Goal: Information Seeking & Learning: Check status

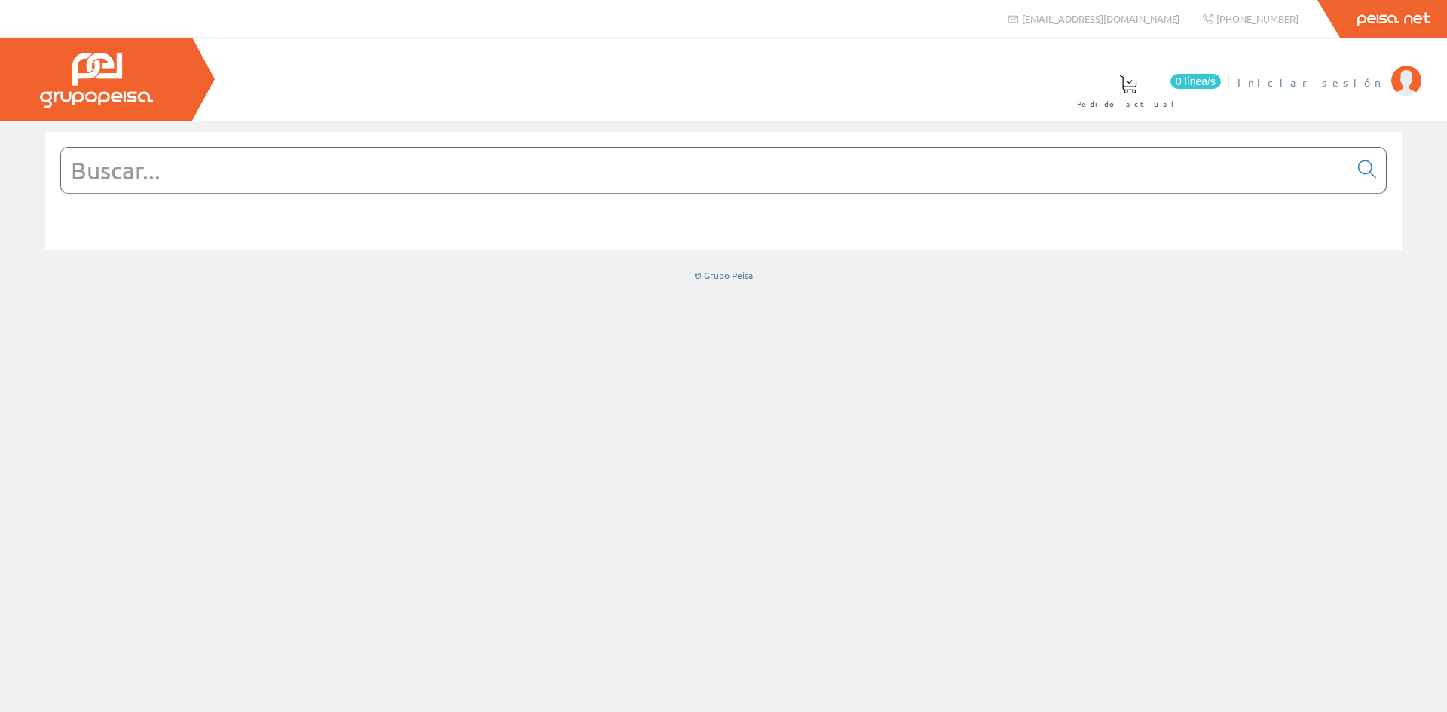
click at [1343, 82] on span "Iniciar sesión" at bounding box center [1311, 82] width 146 height 15
click at [1339, 84] on span "[PERSON_NAME]" at bounding box center [1315, 82] width 138 height 15
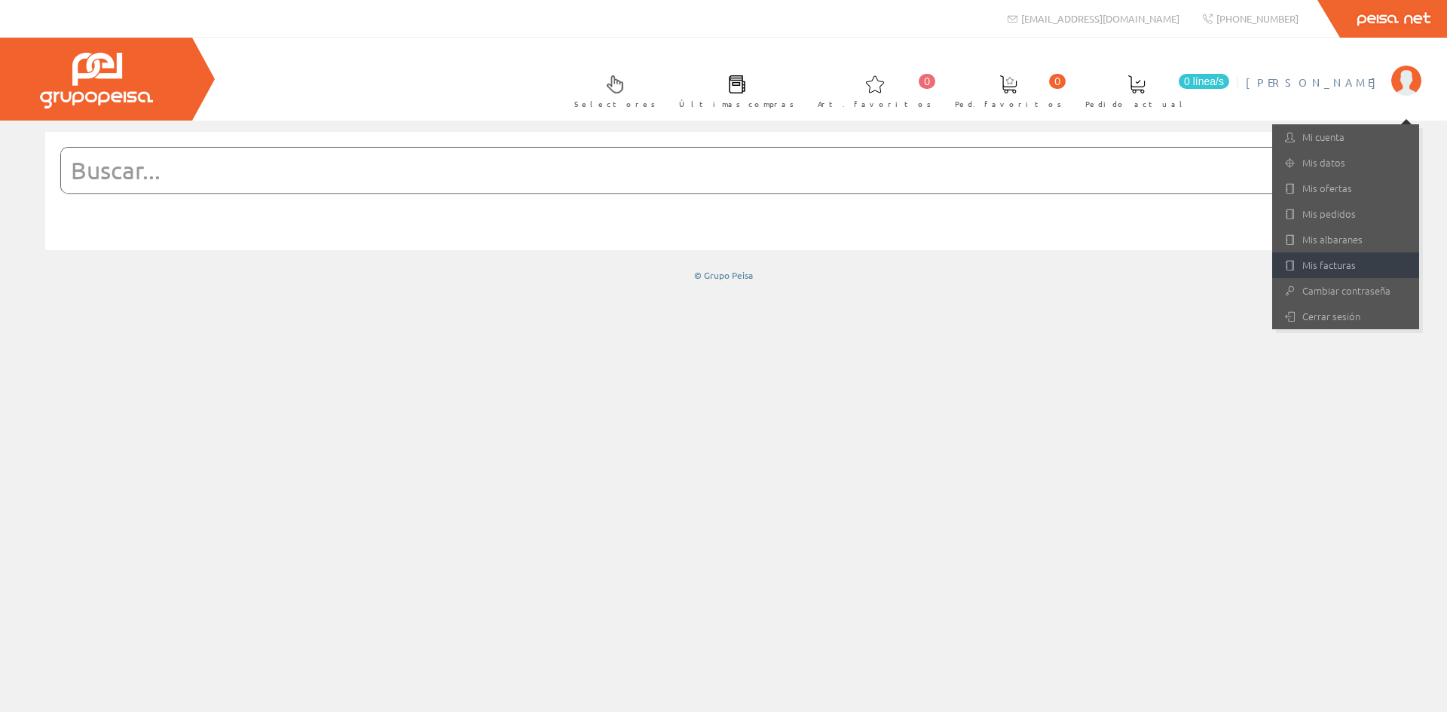
click at [1344, 264] on link "Mis facturas" at bounding box center [1345, 266] width 147 height 26
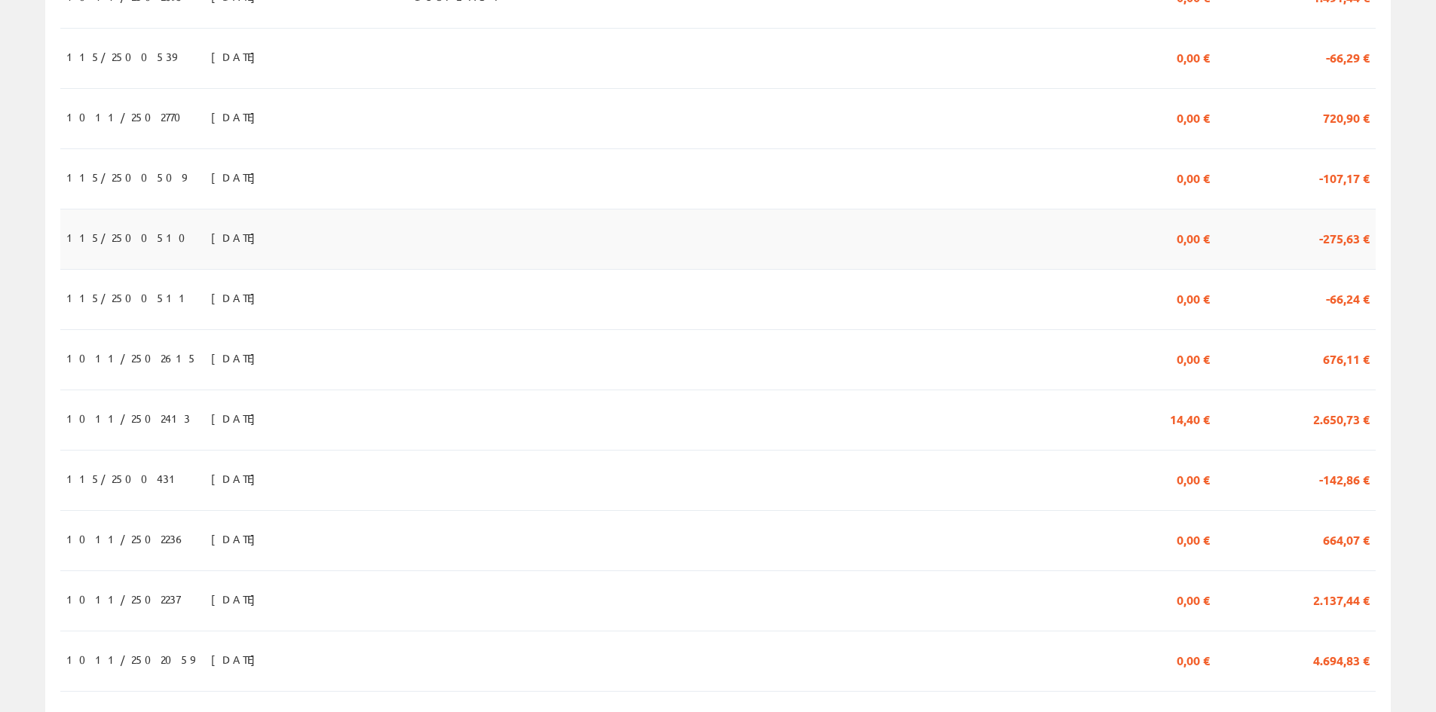
scroll to position [678, 0]
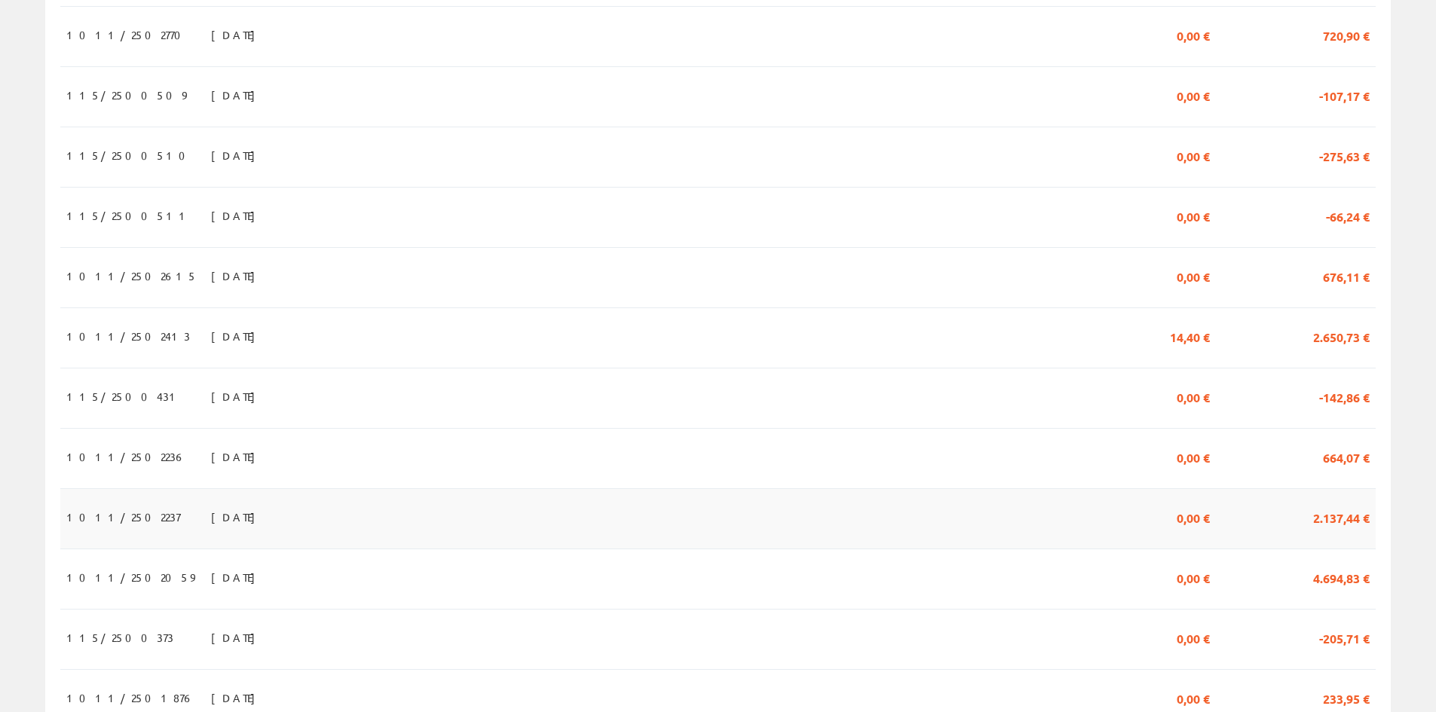
click at [104, 522] on span "1011/2502237" at bounding box center [123, 517] width 114 height 26
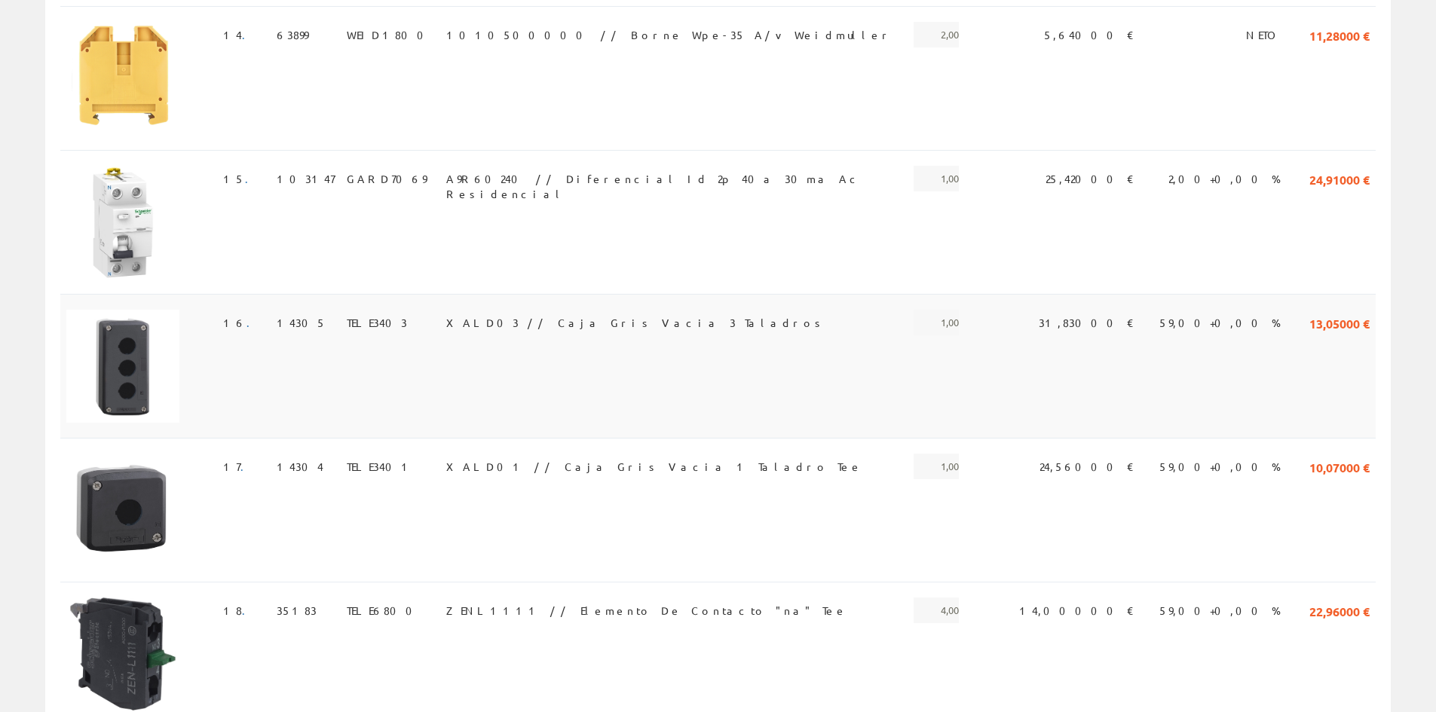
scroll to position [2186, 0]
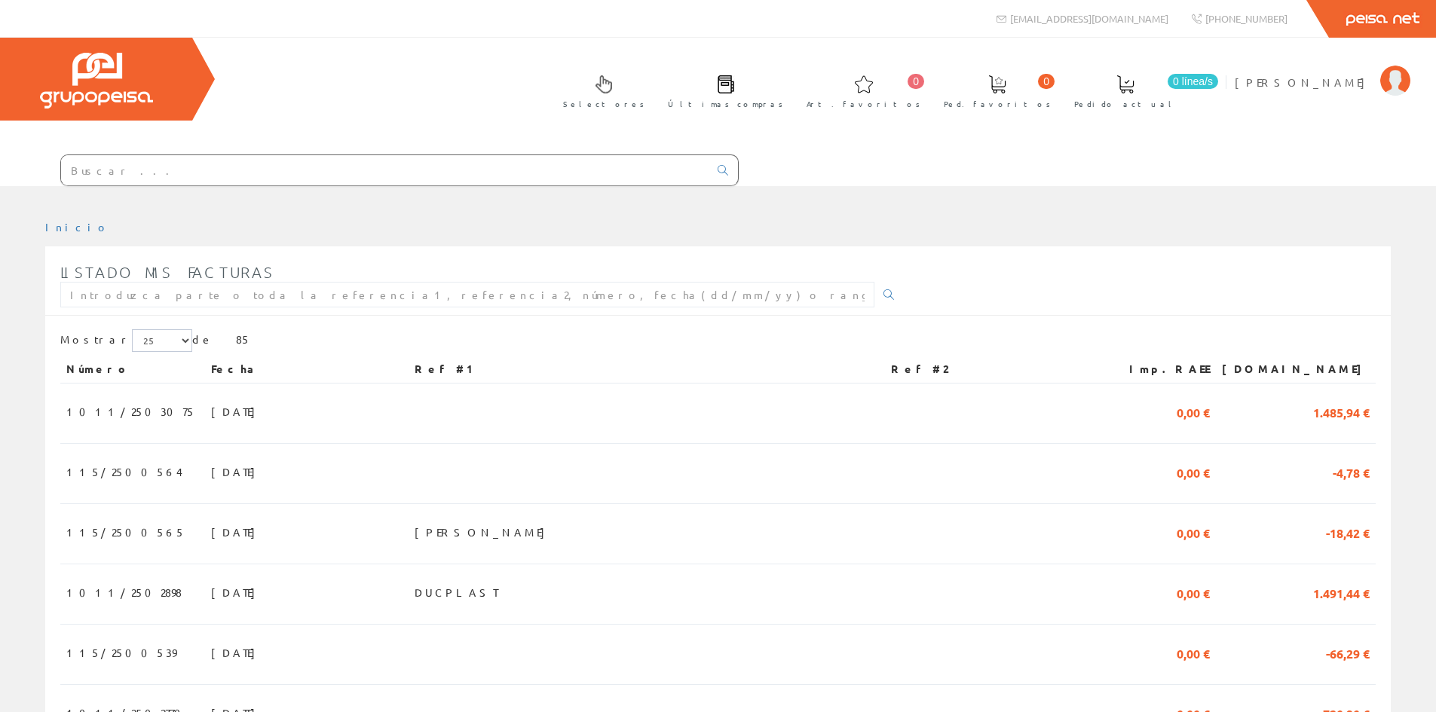
scroll to position [678, 0]
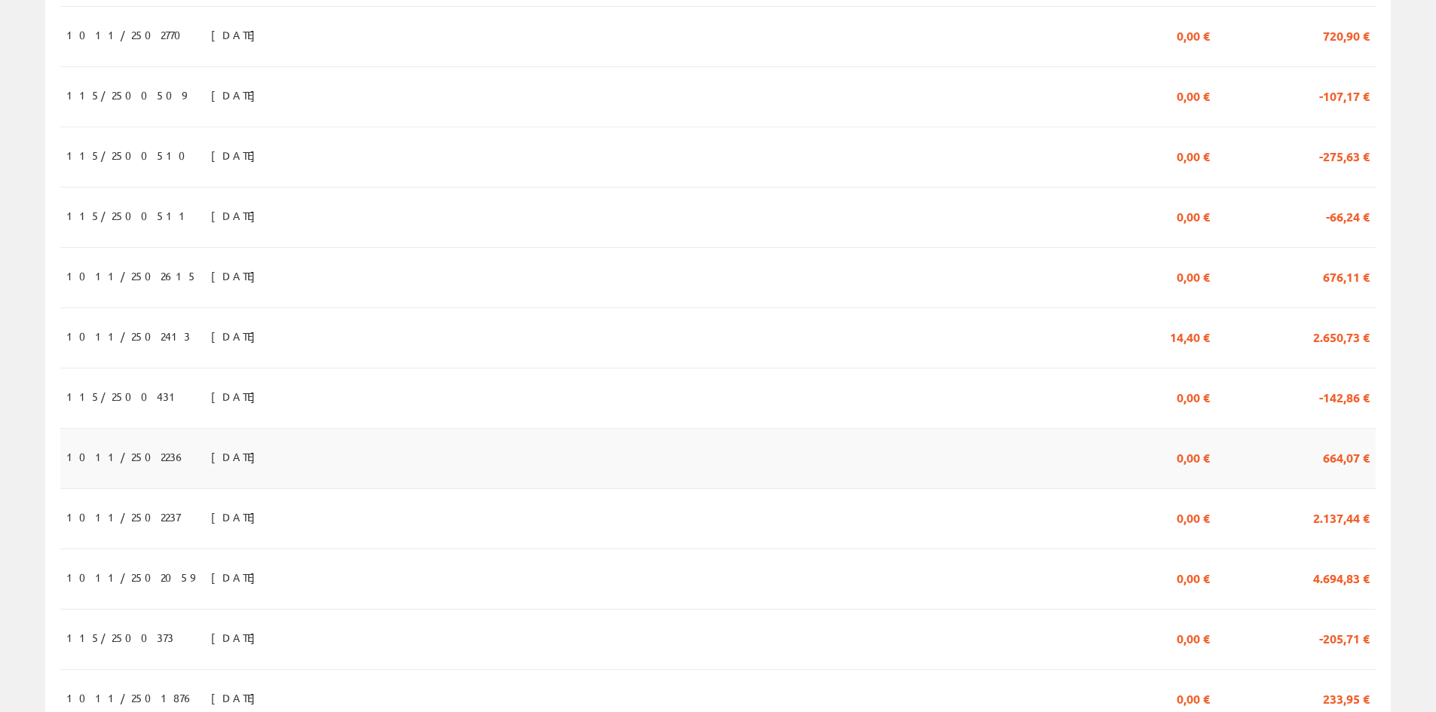
click at [211, 470] on span "15/07/2025" at bounding box center [237, 457] width 52 height 26
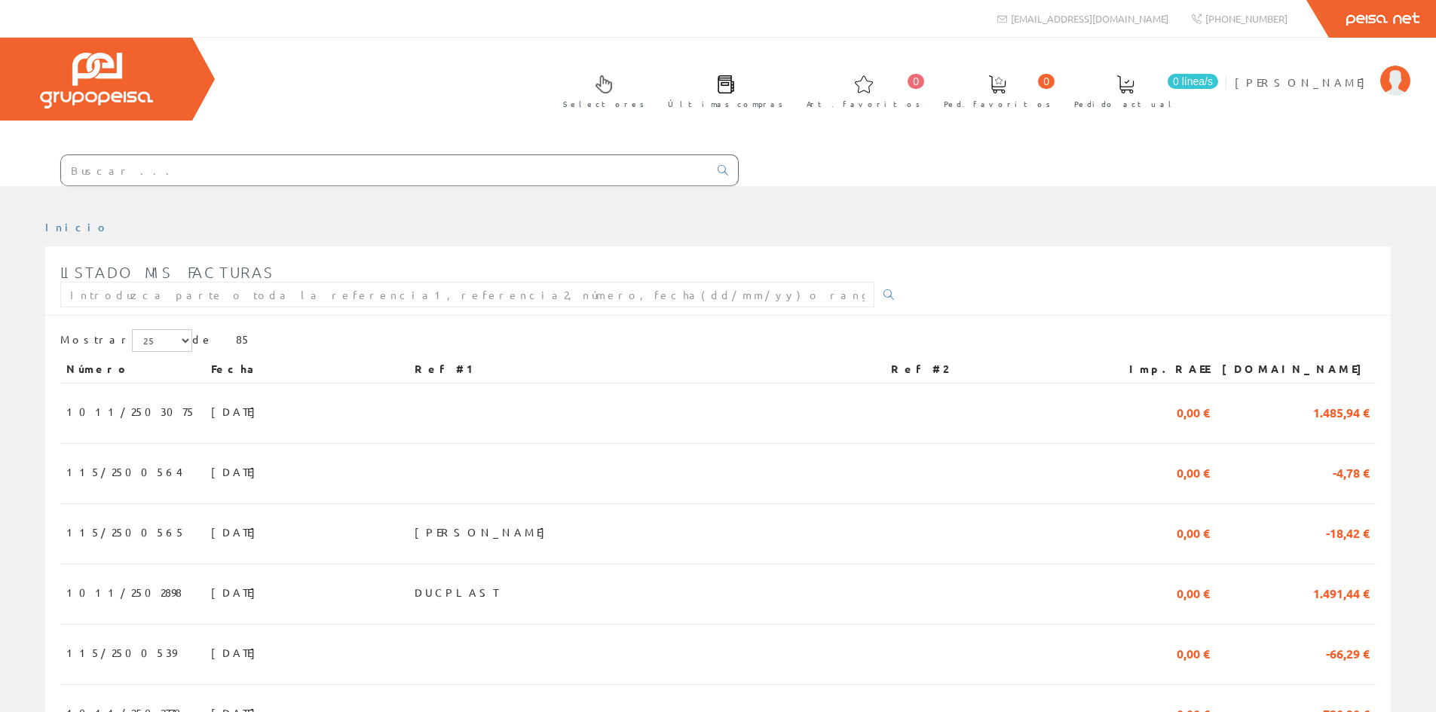
scroll to position [678, 0]
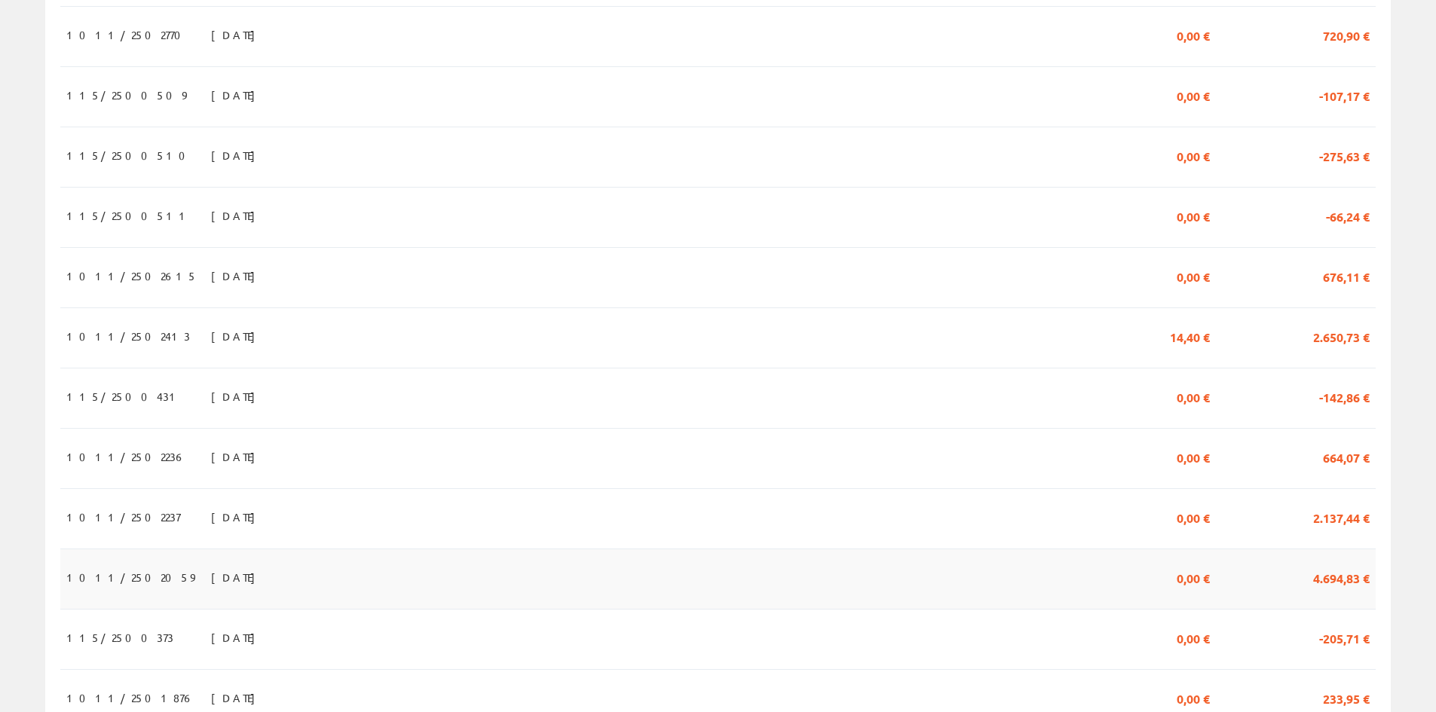
click at [211, 584] on span "30/06/2025" at bounding box center [237, 578] width 52 height 26
click at [211, 586] on span "30/06/2025" at bounding box center [237, 578] width 52 height 26
click at [211, 588] on span "30/06/2025" at bounding box center [237, 578] width 52 height 26
click at [1328, 590] on span "4.694,83 €" at bounding box center [1341, 578] width 57 height 26
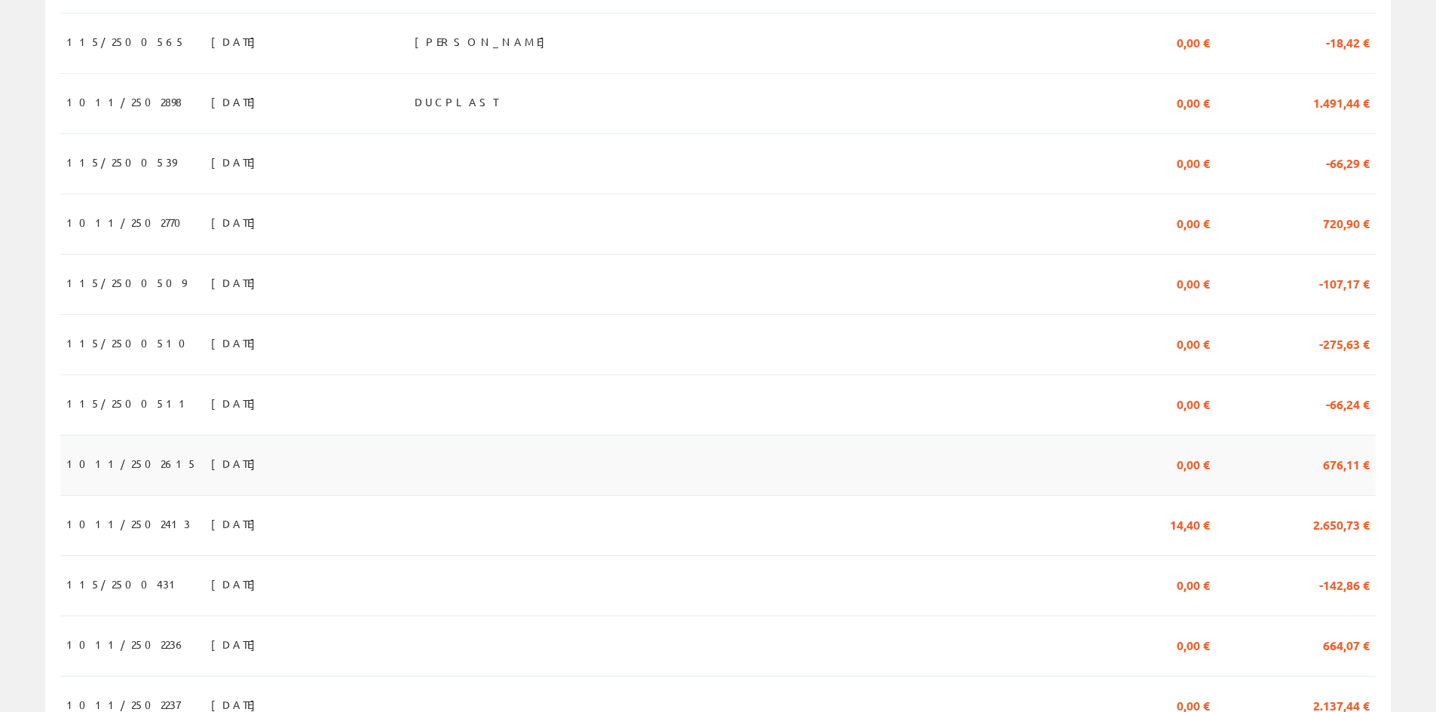
scroll to position [461, 0]
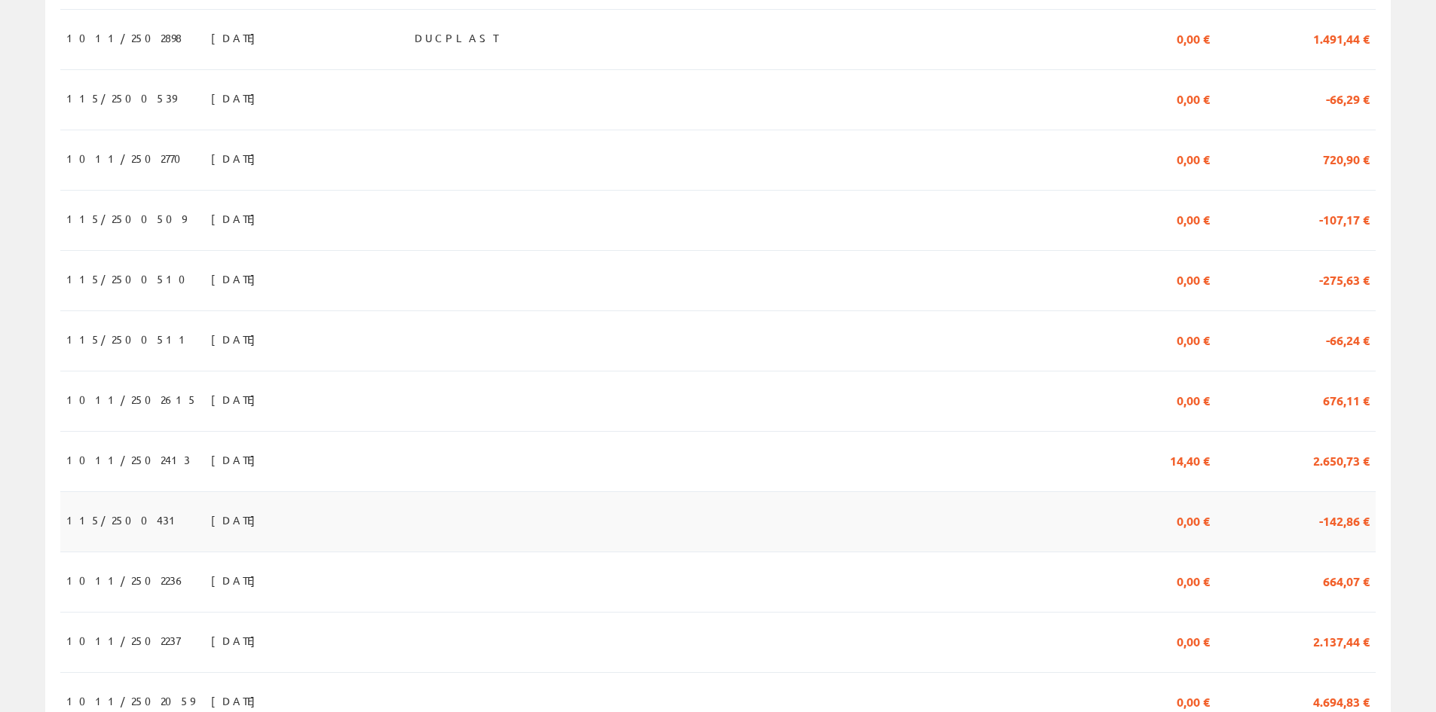
scroll to position [605, 0]
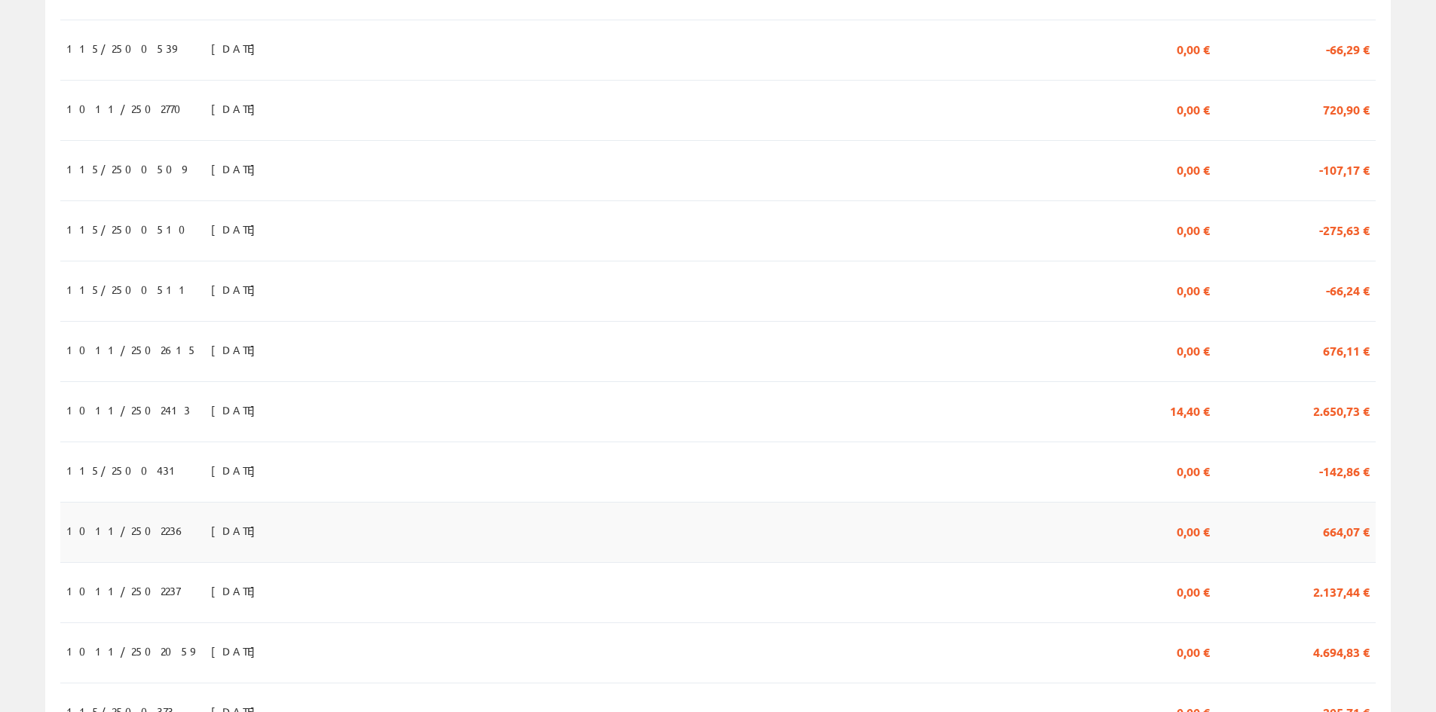
click at [113, 537] on span "1011/2502236" at bounding box center [126, 531] width 120 height 26
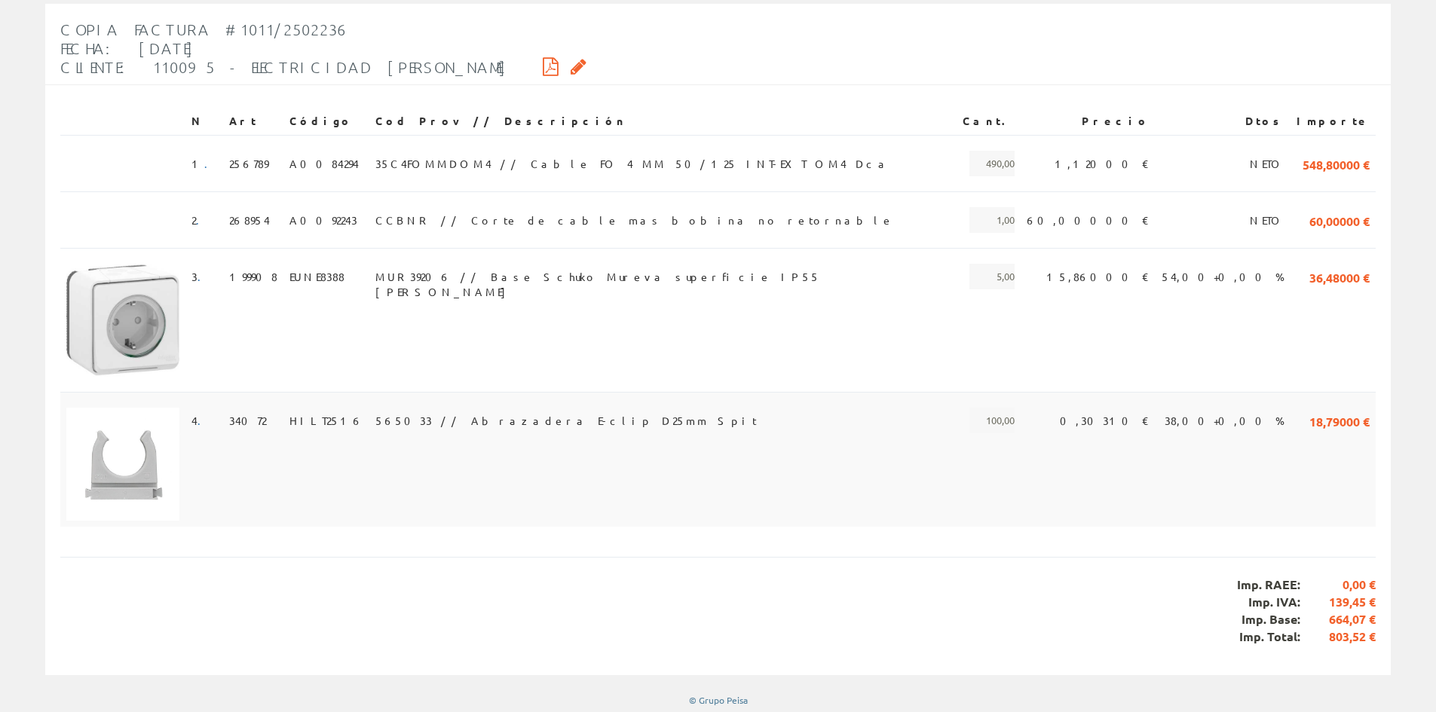
scroll to position [246, 0]
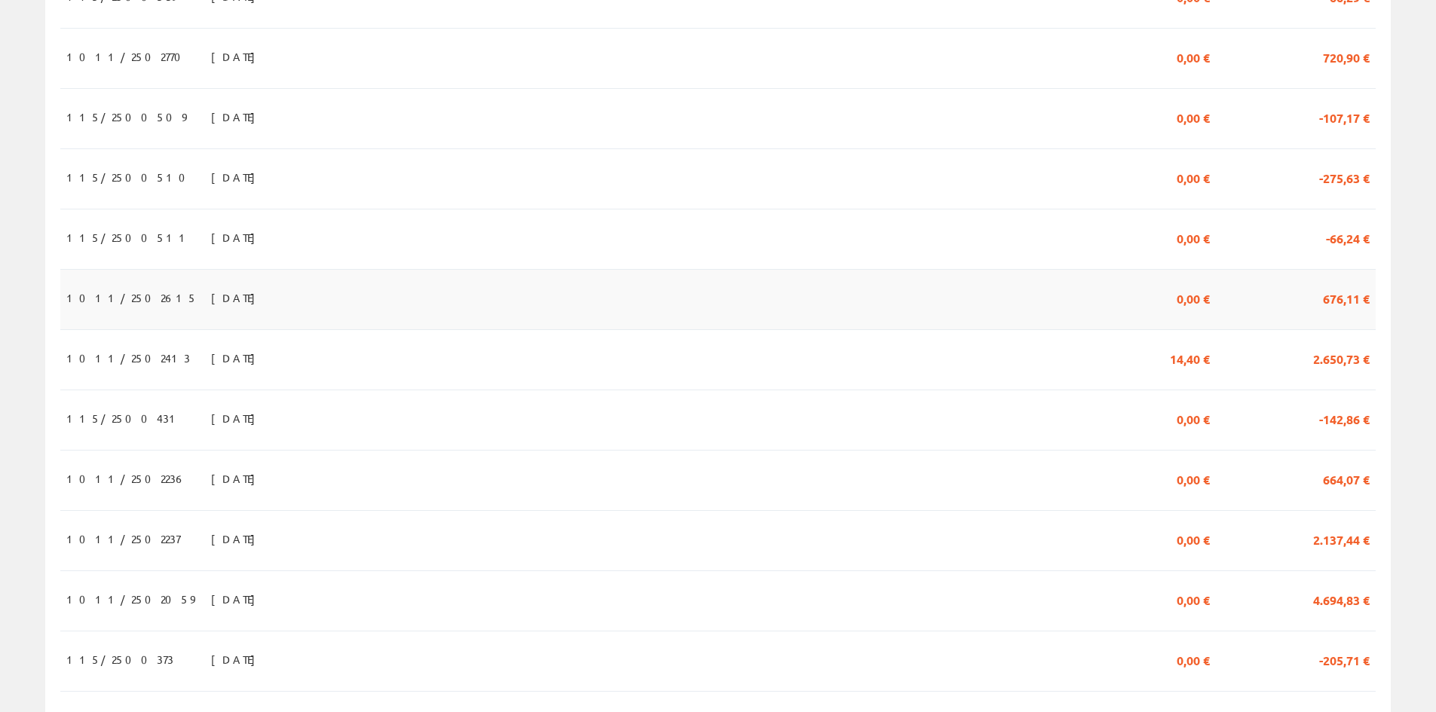
scroll to position [680, 0]
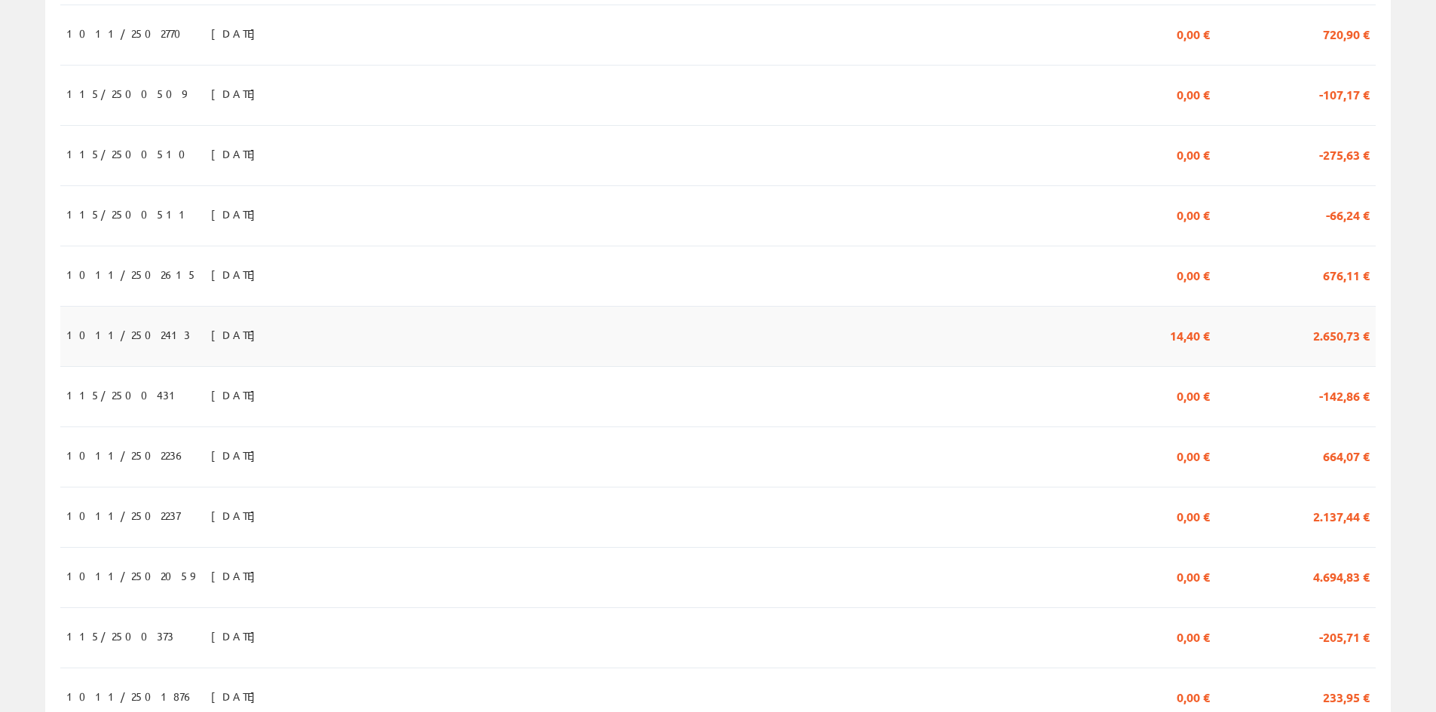
click at [211, 335] on span "31/07/2025" at bounding box center [237, 335] width 52 height 26
click at [205, 343] on td "31/07/2025" at bounding box center [307, 336] width 204 height 60
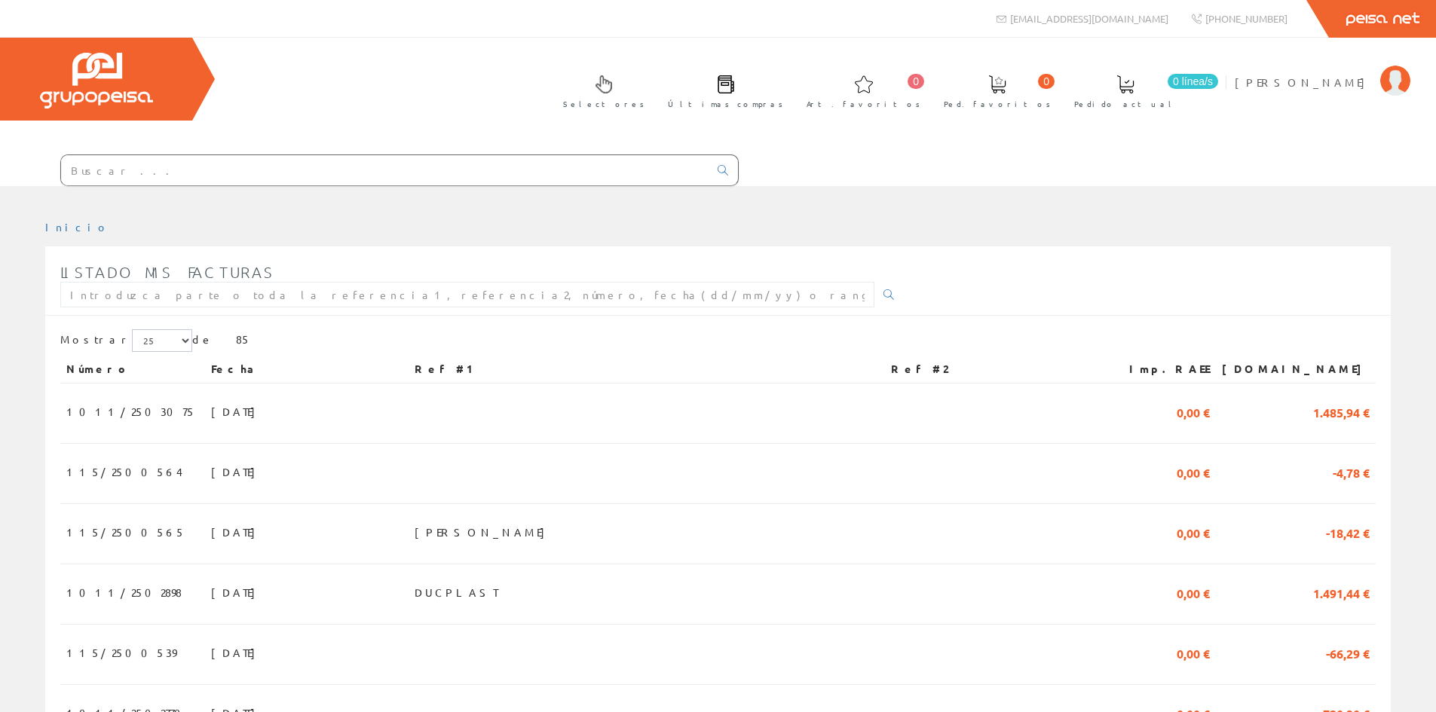
scroll to position [680, 0]
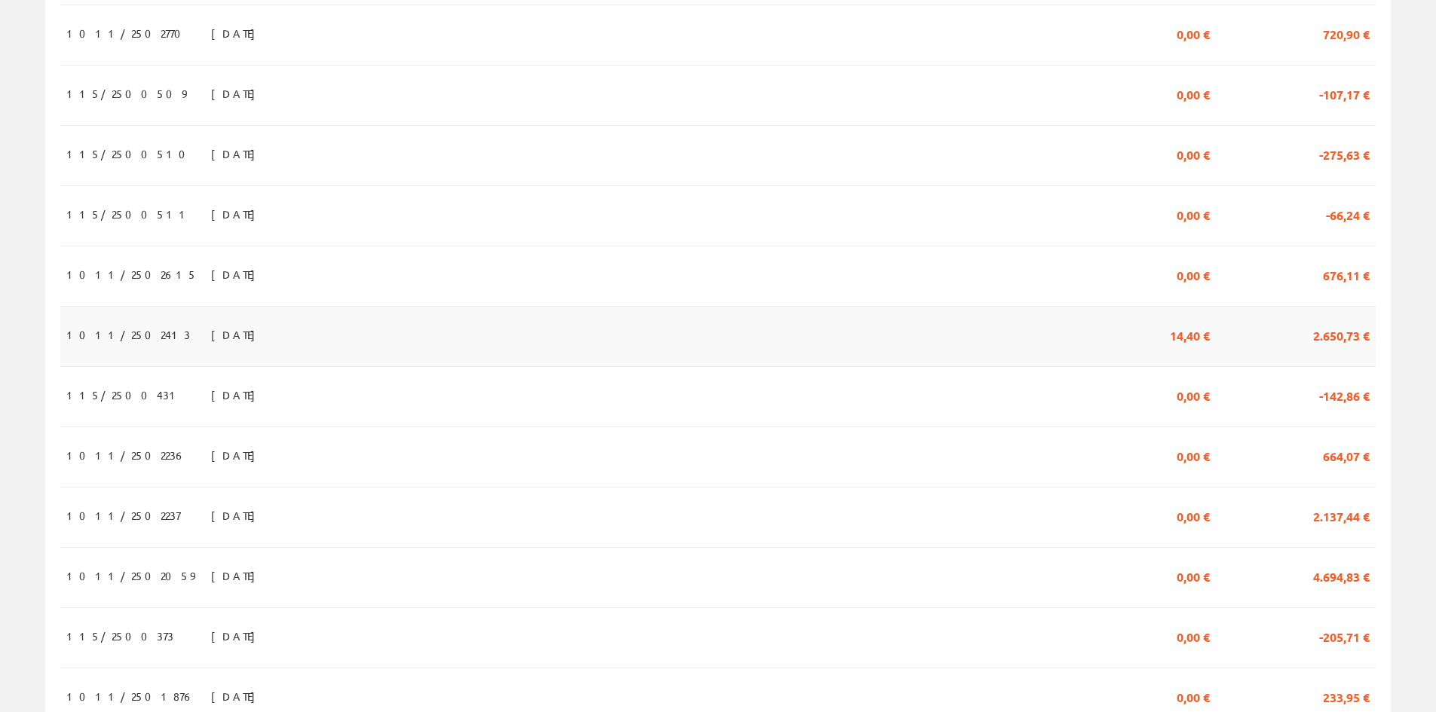
click at [211, 340] on span "[DATE]" at bounding box center [237, 335] width 52 height 26
click at [1350, 340] on span "2.650,73 €" at bounding box center [1341, 335] width 57 height 26
click at [112, 521] on span "1011/2502237" at bounding box center [123, 516] width 114 height 26
click at [211, 521] on span "[DATE]" at bounding box center [237, 516] width 52 height 26
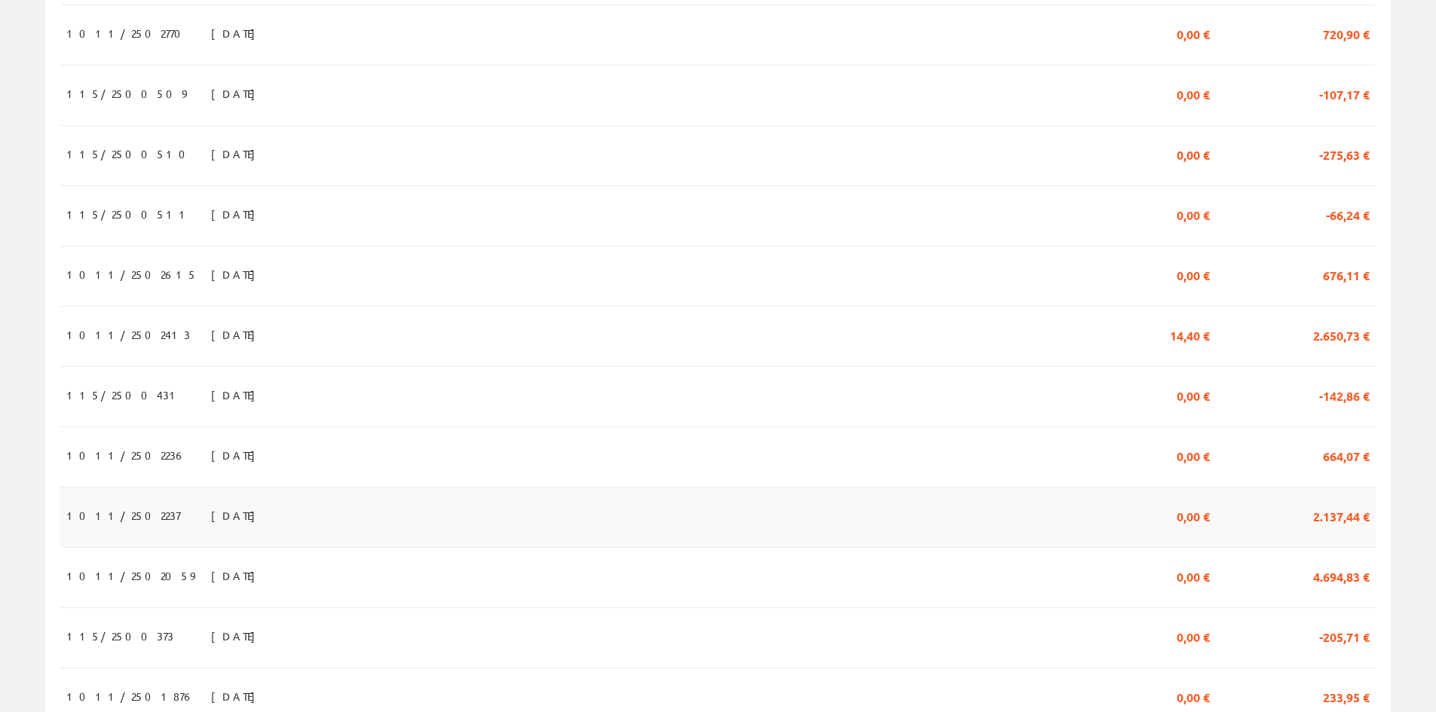
click at [75, 527] on span "1011/2502237" at bounding box center [123, 516] width 114 height 26
click at [211, 527] on span "15/07/2025" at bounding box center [237, 516] width 52 height 26
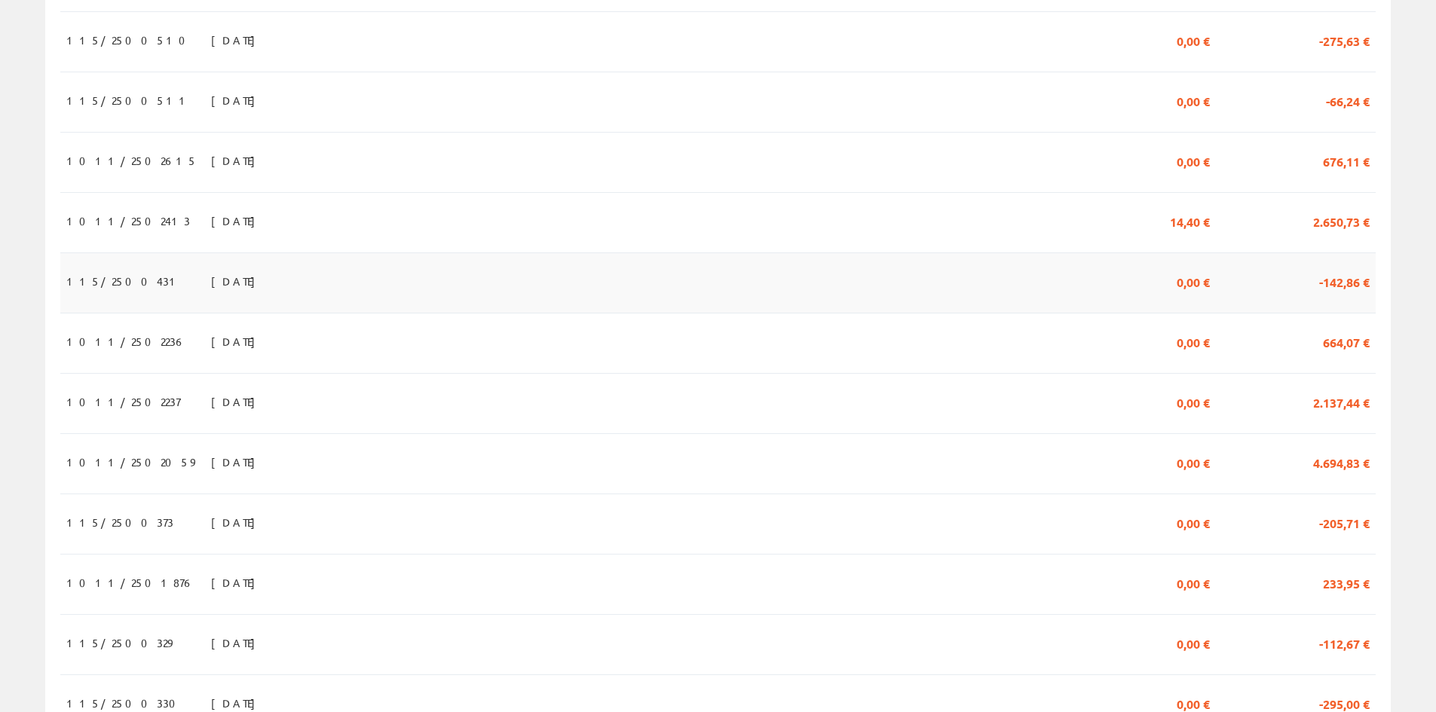
scroll to position [831, 0]
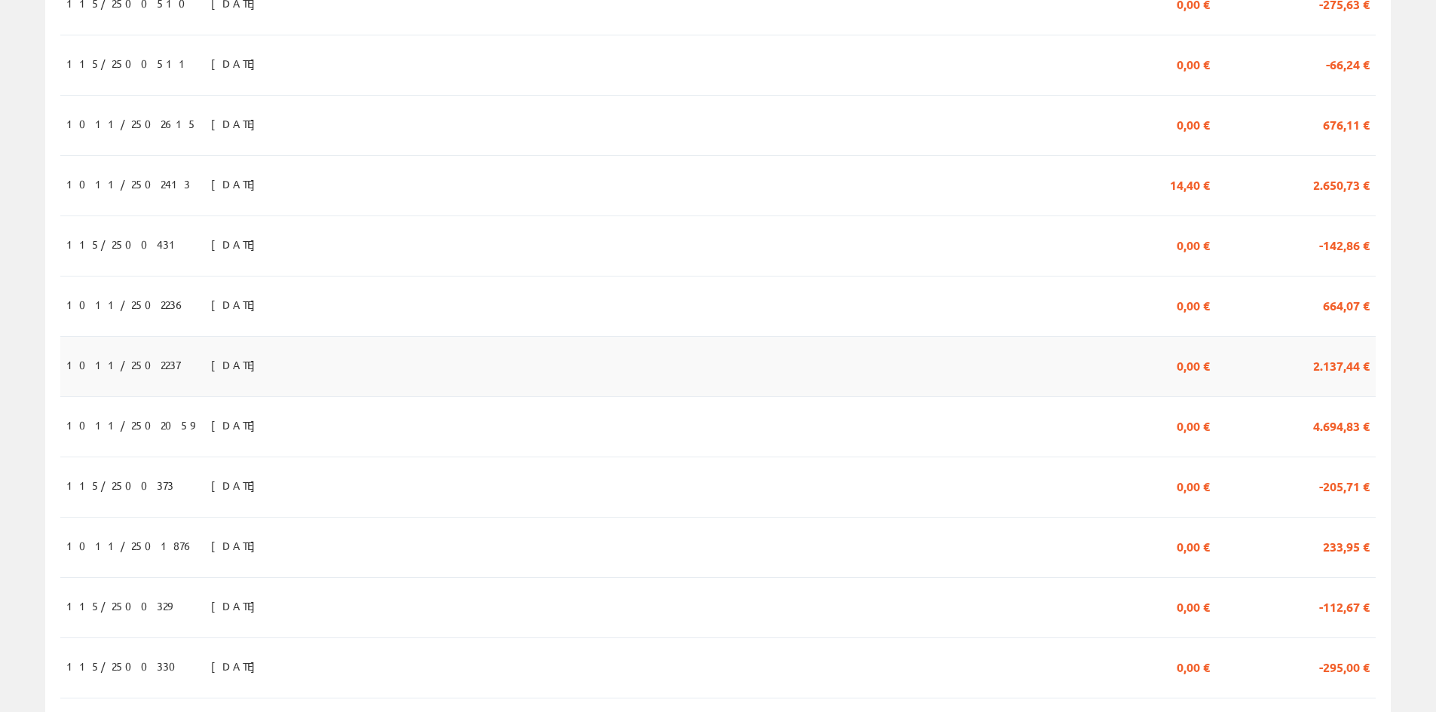
click at [211, 372] on span "15/07/2025" at bounding box center [237, 365] width 52 height 26
click at [85, 370] on span "1011/2502237" at bounding box center [123, 365] width 114 height 26
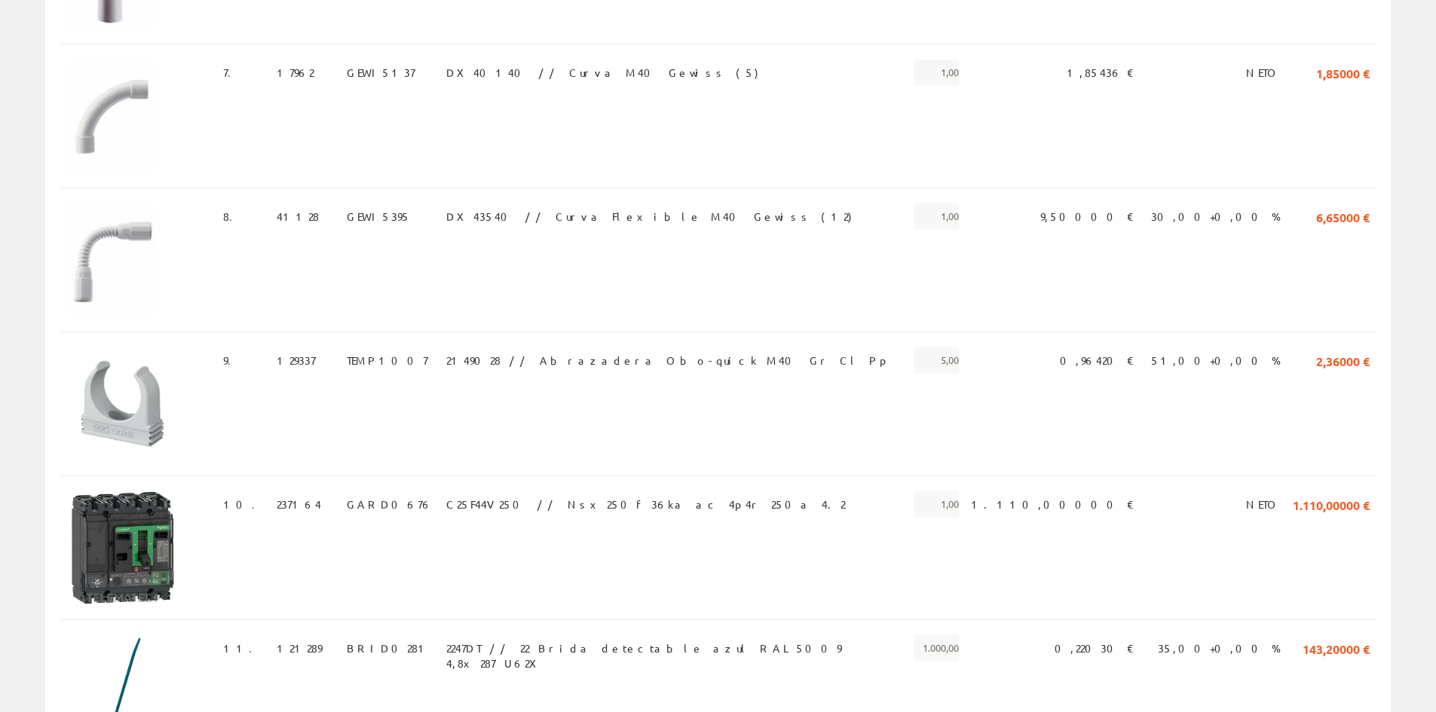
scroll to position [1131, 0]
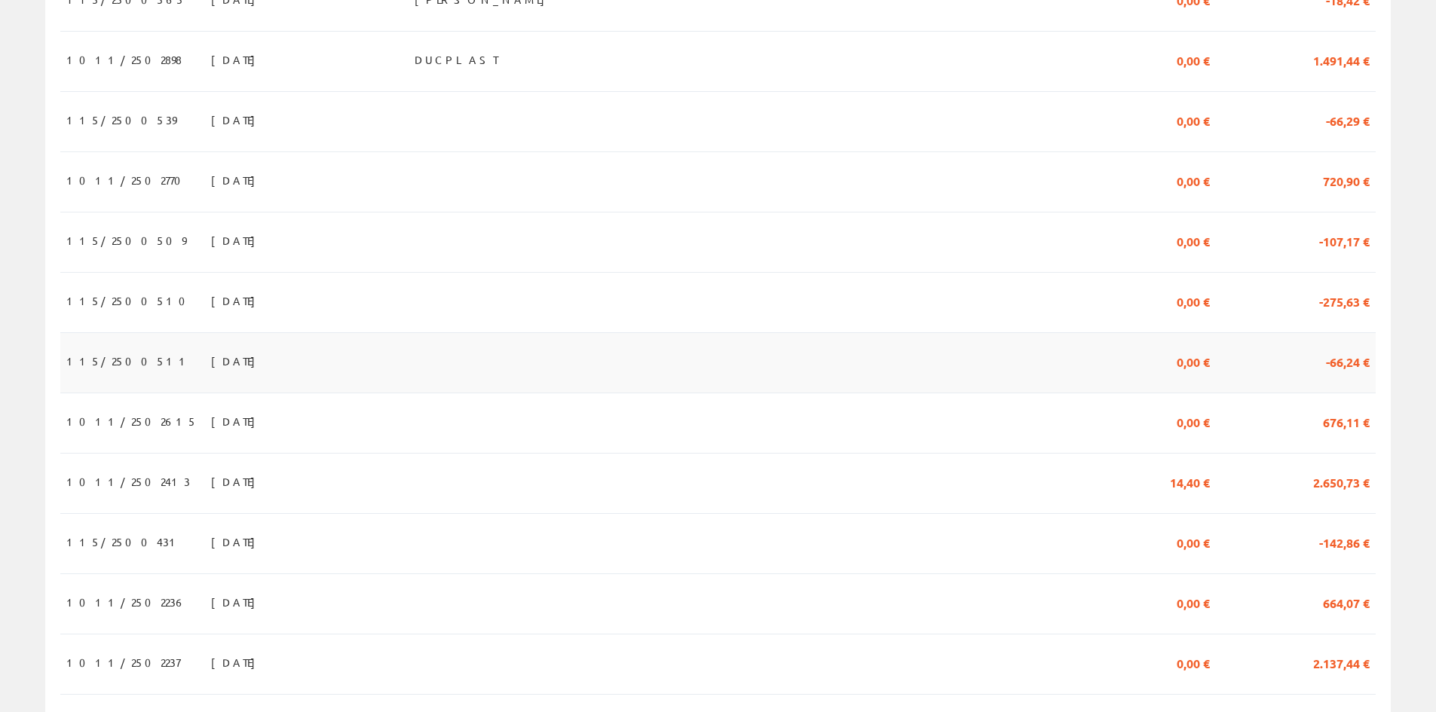
scroll to position [522, 0]
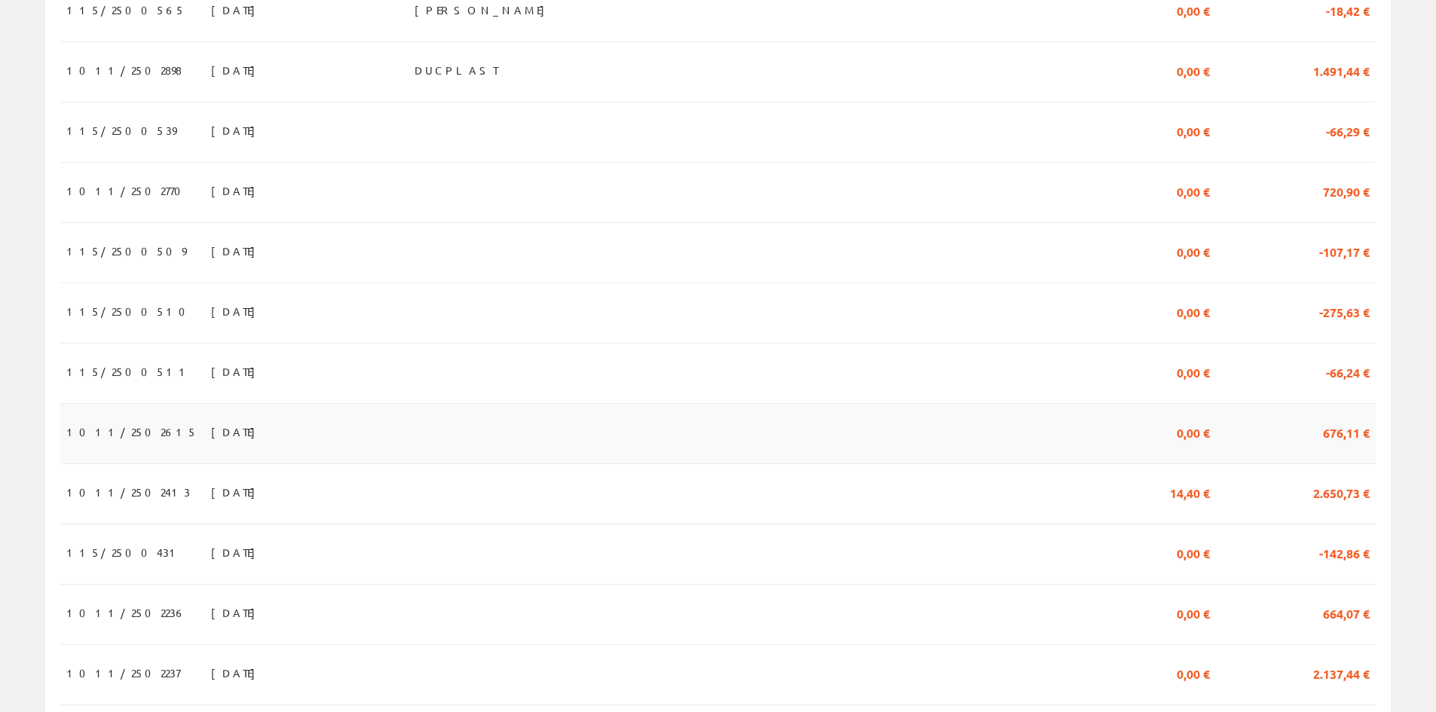
click at [211, 442] on span "15/08/2025" at bounding box center [237, 432] width 52 height 26
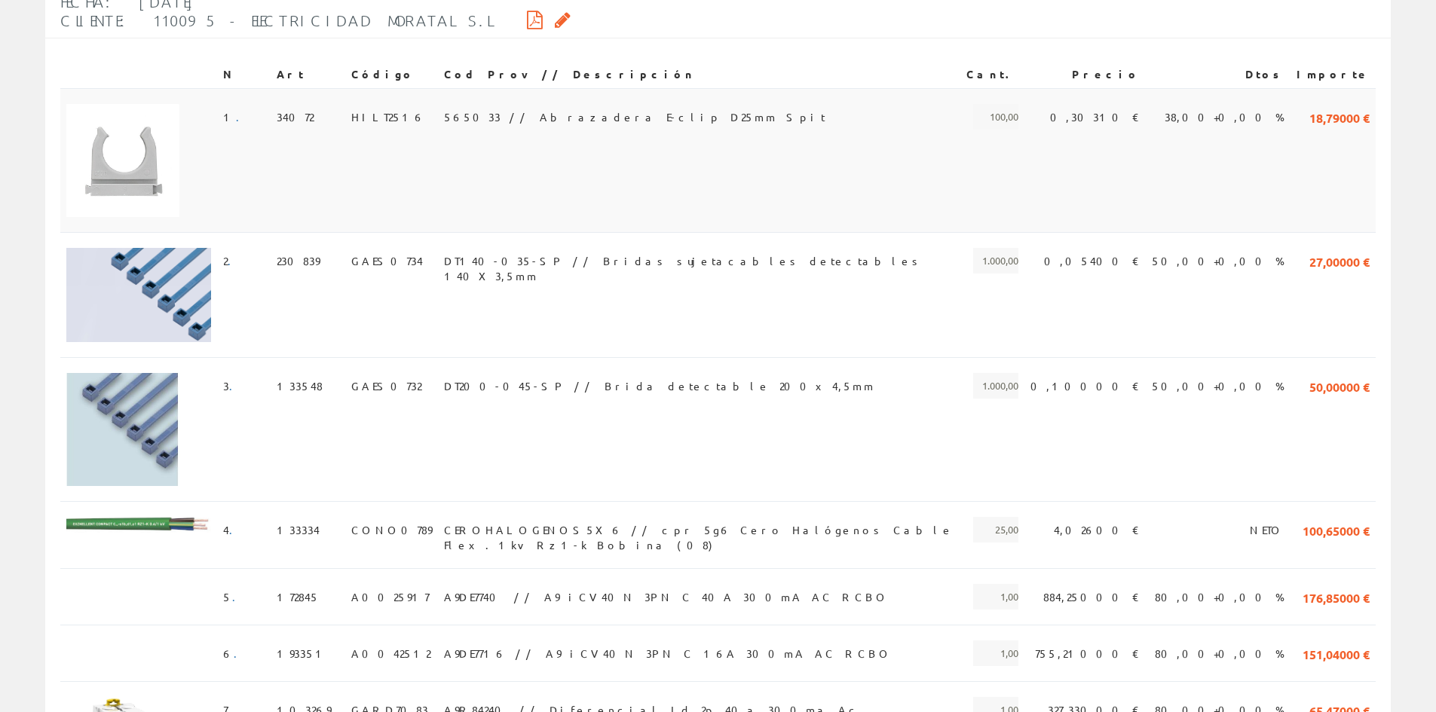
scroll to position [377, 0]
